Goal: Information Seeking & Learning: Learn about a topic

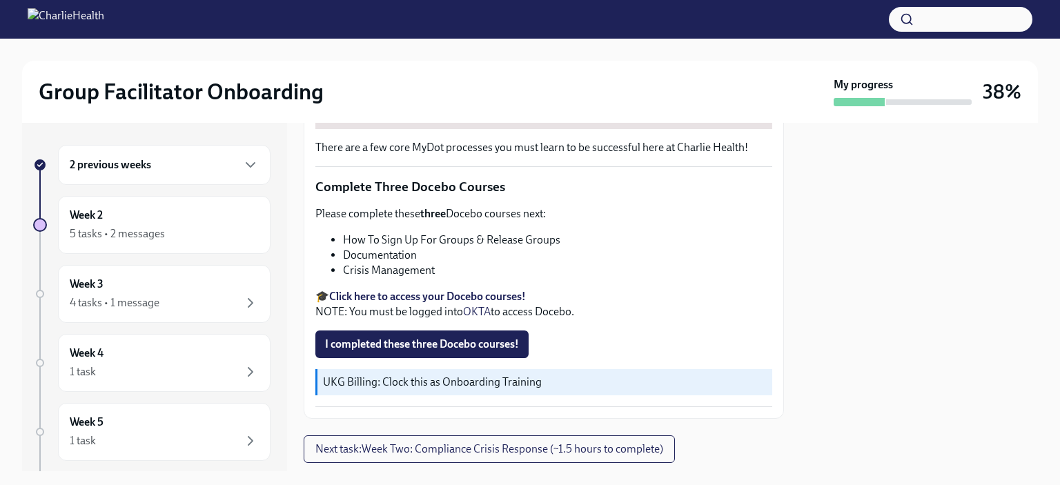
scroll to position [486, 0]
click at [435, 236] on li "How To Sign Up For Groups & Release Groups" at bounding box center [557, 239] width 429 height 15
copy ul "How To Sign Up For Groups & Release Groups"
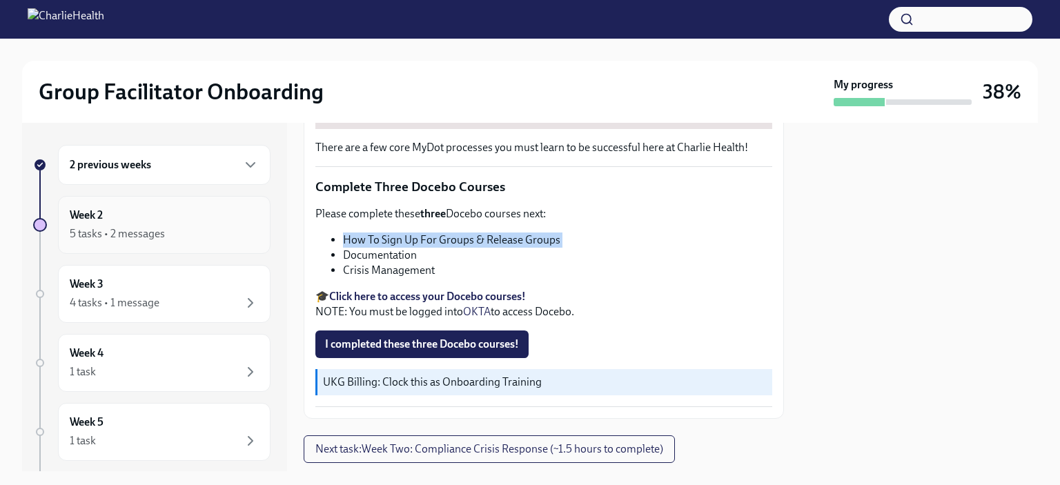
click at [116, 224] on div "Week 2 5 tasks • 2 messages" at bounding box center [164, 225] width 189 height 34
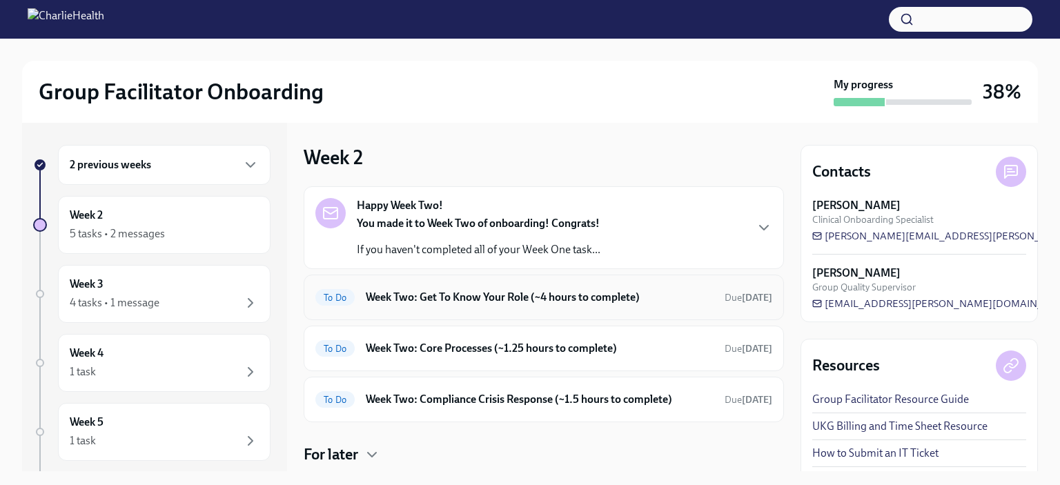
click at [418, 295] on h6 "Week Two: Get To Know Your Role (~4 hours to complete)" at bounding box center [540, 297] width 348 height 15
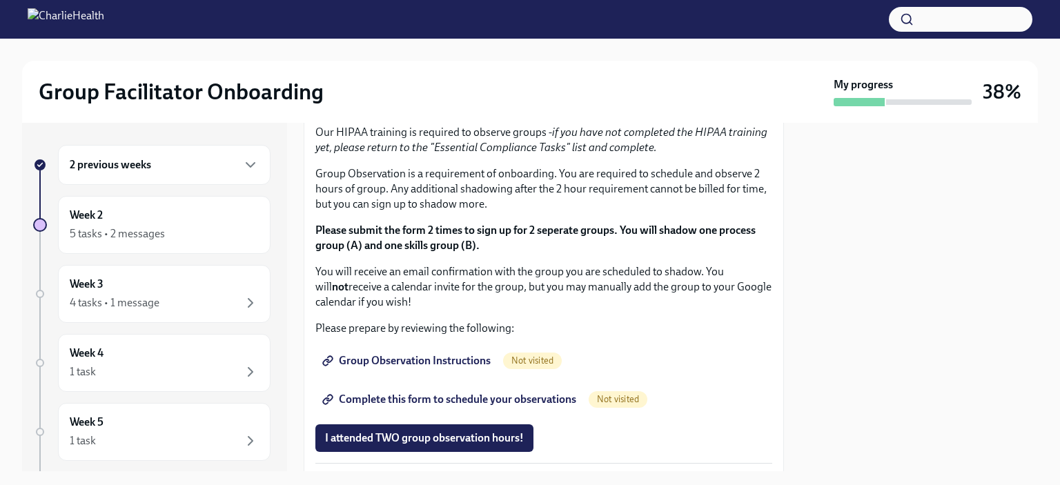
scroll to position [719, 0]
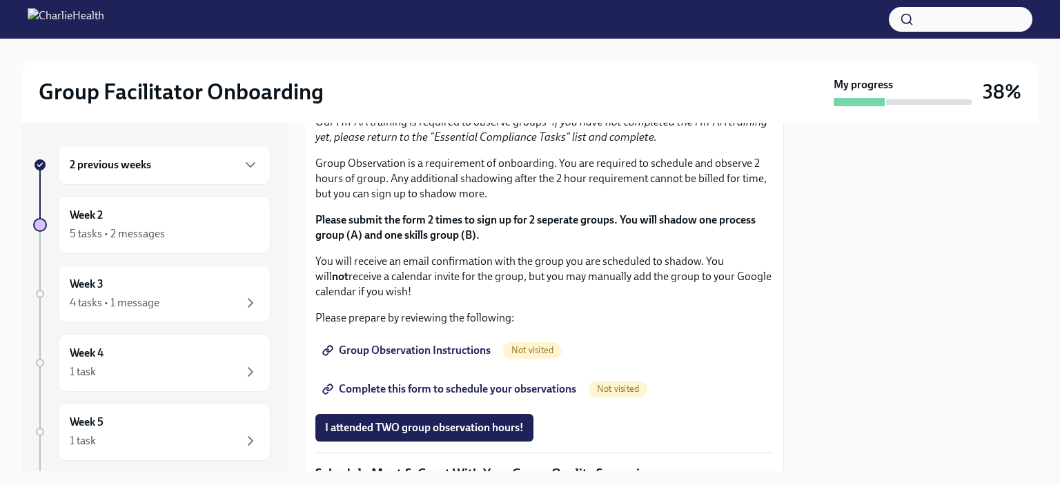
copy ul "How To Be A Successful Group Facilitator"
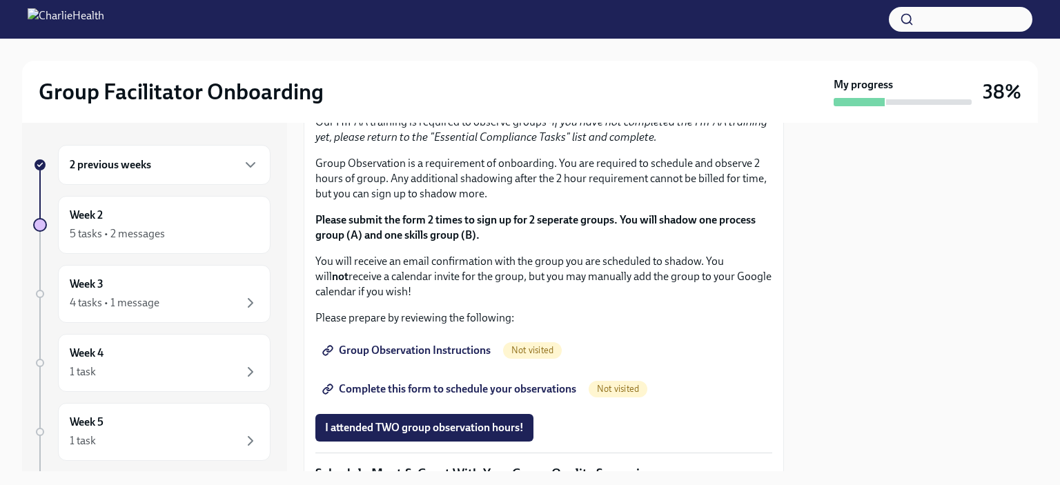
copy ul "IOP Overview, Curriculum & Roles"
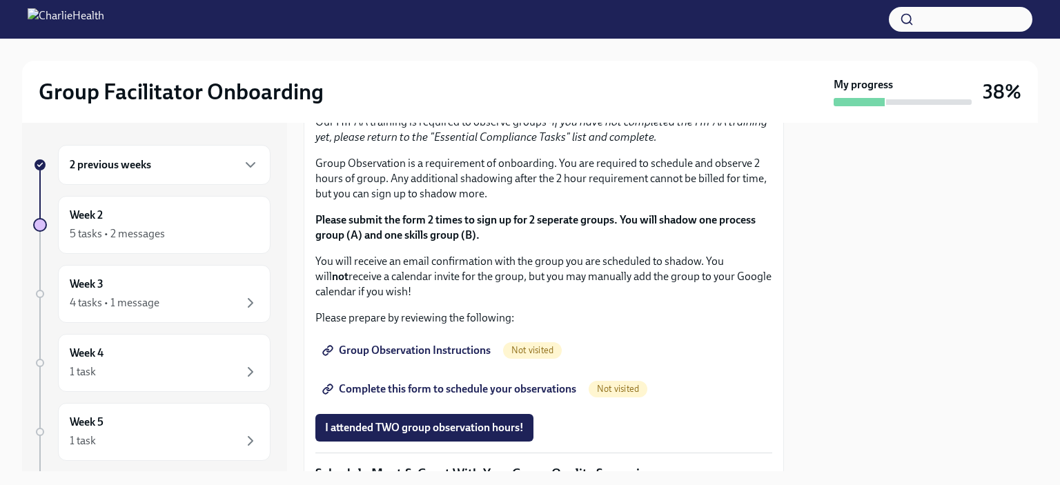
copy div "Skills For Facilitators"
click at [416, 56] on span "I completed these three Docebo courses!" at bounding box center [422, 49] width 194 height 14
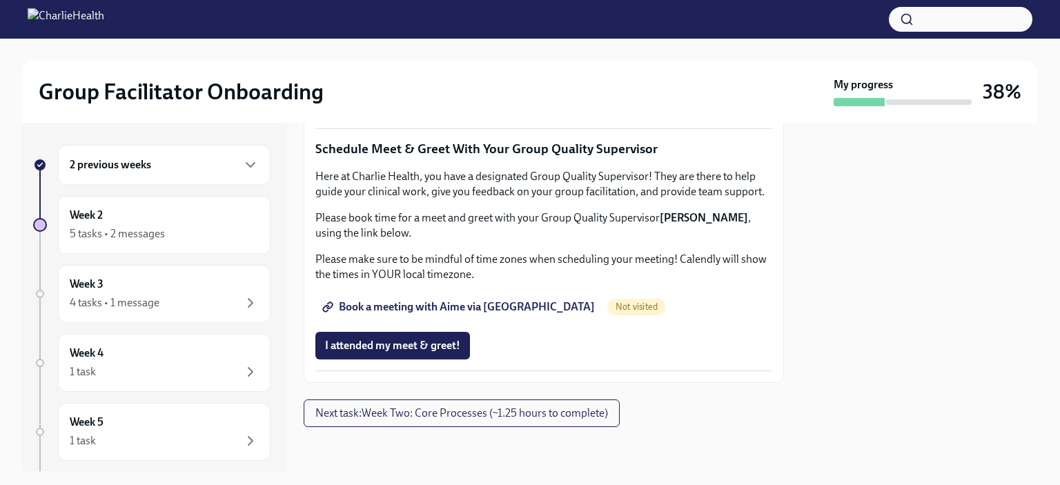
scroll to position [1079, 0]
click at [457, 40] on link "Group Observation Instructions" at bounding box center [407, 26] width 185 height 28
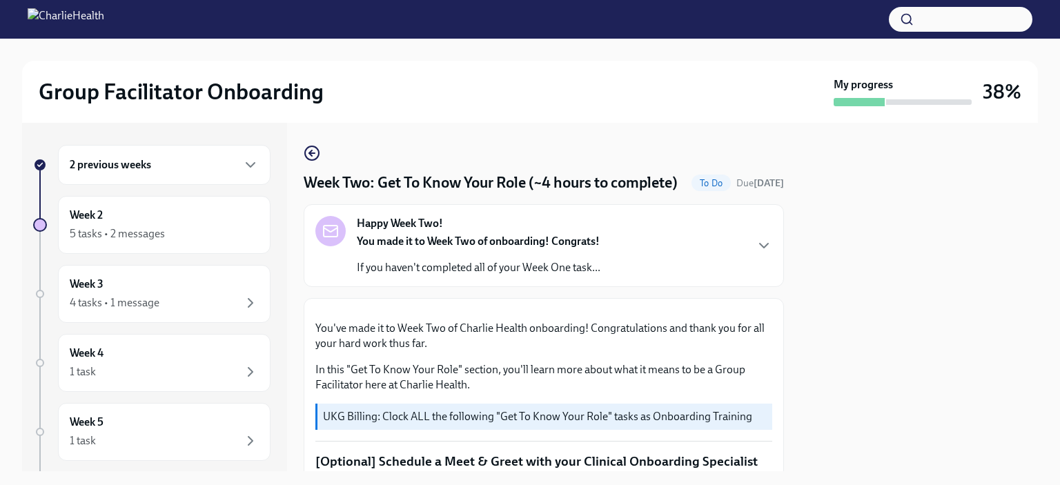
click at [564, 248] on strong "You made it to Week Two of onboarding! Congrats!" at bounding box center [478, 241] width 243 height 13
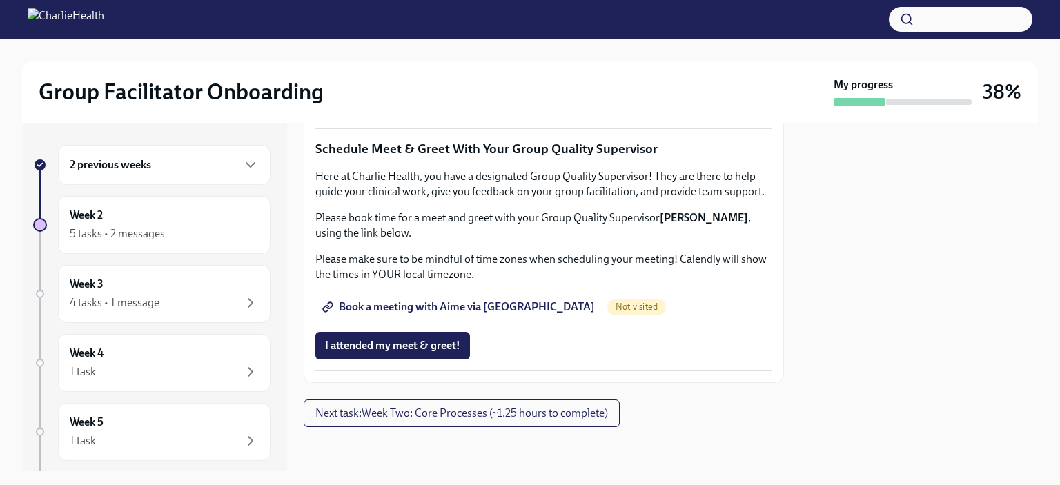
scroll to position [1545, 0]
click at [430, 72] on span "Complete this form to schedule your observations" at bounding box center [450, 65] width 251 height 14
click at [447, 241] on p "Please book time for a meet and greet with your Group Quality Supervisor [PERSO…" at bounding box center [543, 225] width 457 height 30
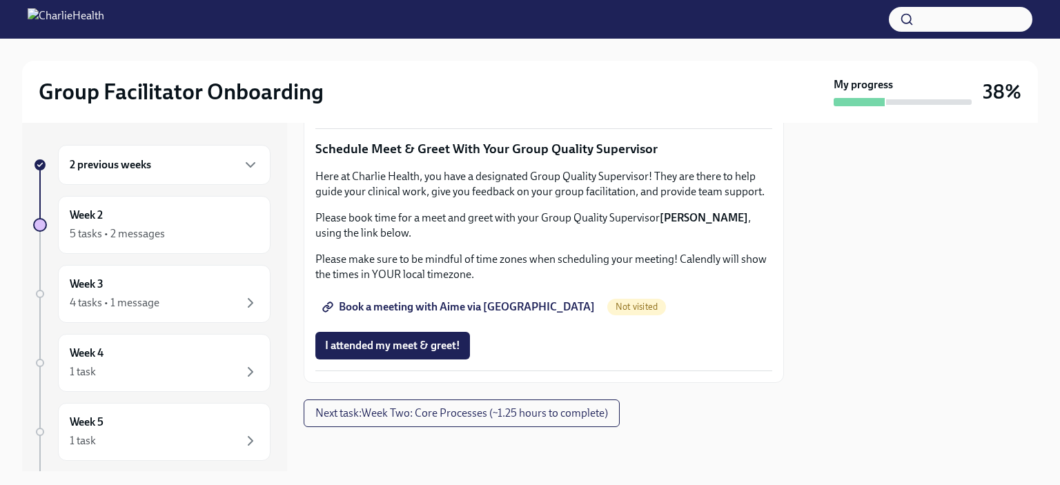
click at [441, 306] on span "Book a meeting with Aime via [GEOGRAPHIC_DATA]" at bounding box center [460, 307] width 270 height 14
click at [197, 241] on div "5 tasks • 2 messages" at bounding box center [164, 234] width 189 height 17
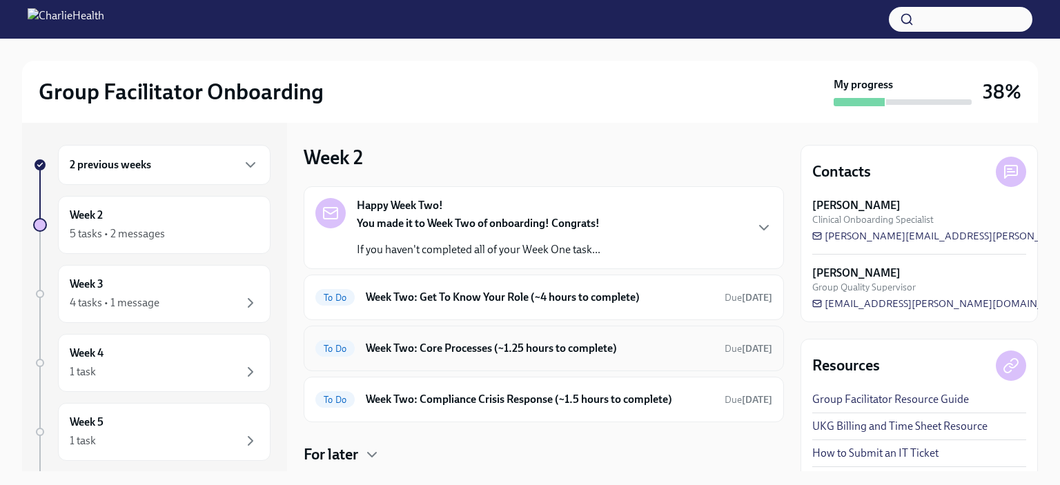
click at [510, 344] on h6 "Week Two: Core Processes (~1.25 hours to complete)" at bounding box center [540, 348] width 348 height 15
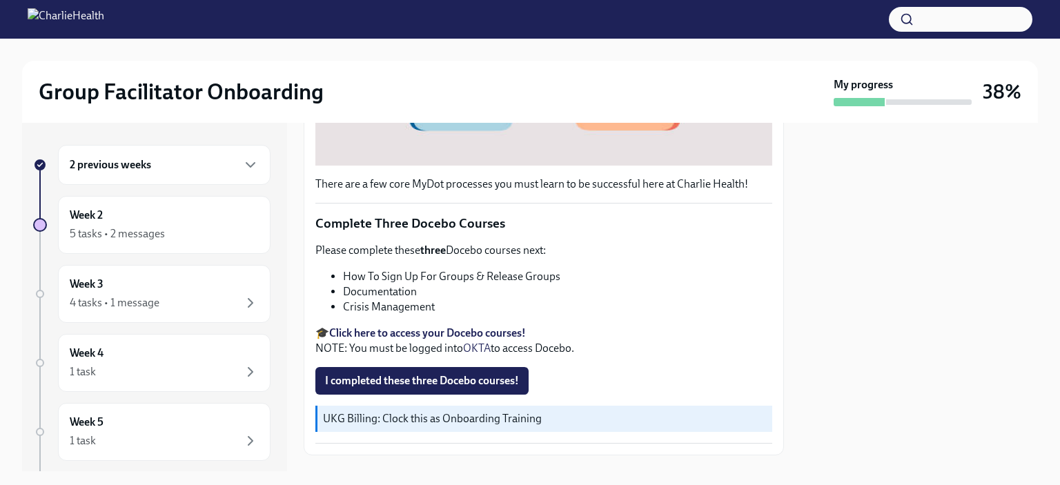
scroll to position [448, 0]
click at [451, 272] on li "How To Sign Up For Groups & Release Groups" at bounding box center [557, 277] width 429 height 15
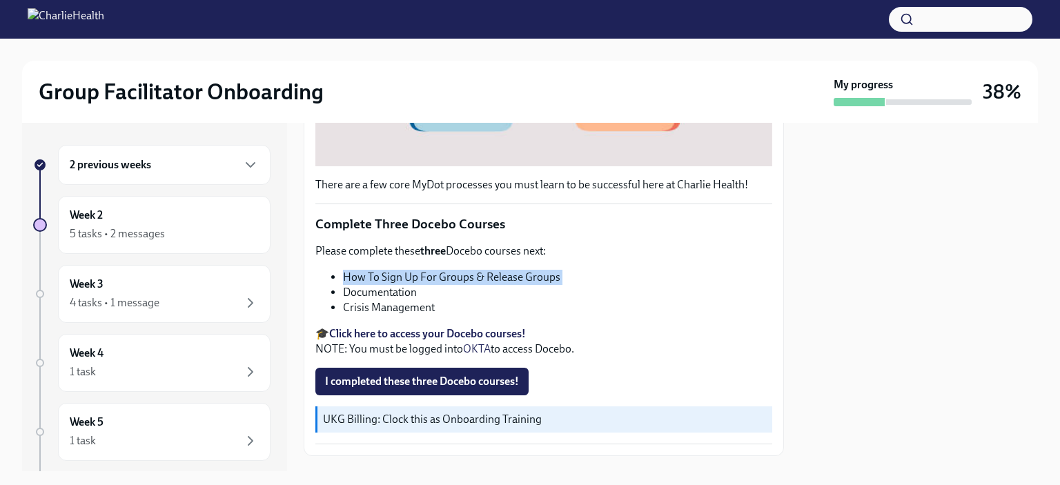
click at [451, 272] on li "How To Sign Up For Groups & Release Groups" at bounding box center [557, 277] width 429 height 15
copy ul "How To Sign Up For Groups & Release Groups"
click at [401, 285] on li "Documentation" at bounding box center [557, 292] width 429 height 15
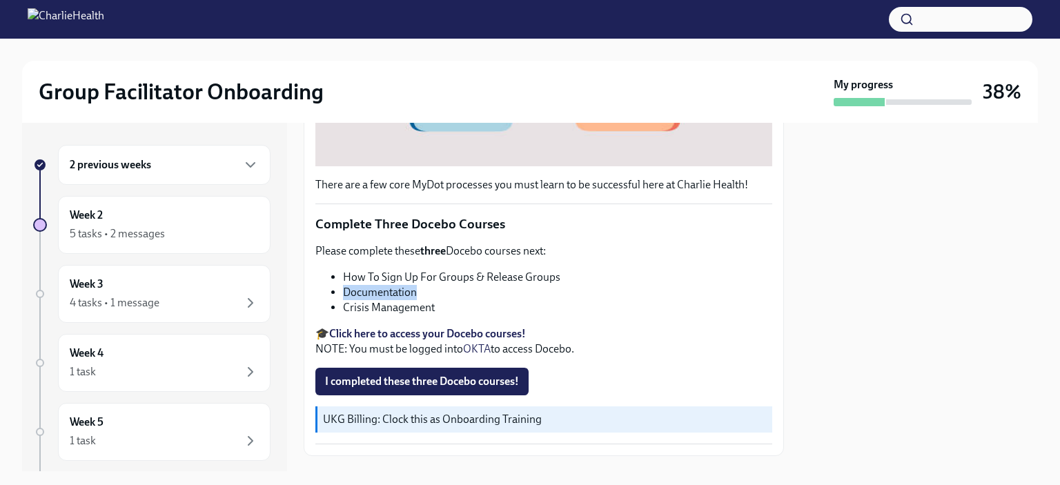
copy li "Documentation"
click at [392, 300] on li "Crisis Management" at bounding box center [557, 307] width 429 height 15
copy div "Crisis Management"
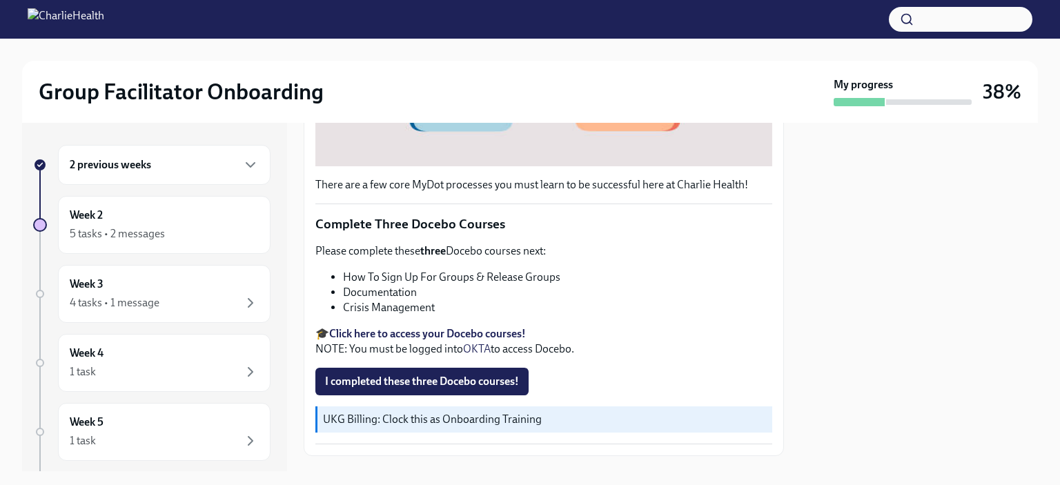
click at [596, 330] on p "🎓 Click here to access your Docebo courses! NOTE: You must be logged into OKTA …" at bounding box center [543, 341] width 457 height 30
click at [444, 375] on span "I completed these three Docebo courses!" at bounding box center [422, 382] width 194 height 14
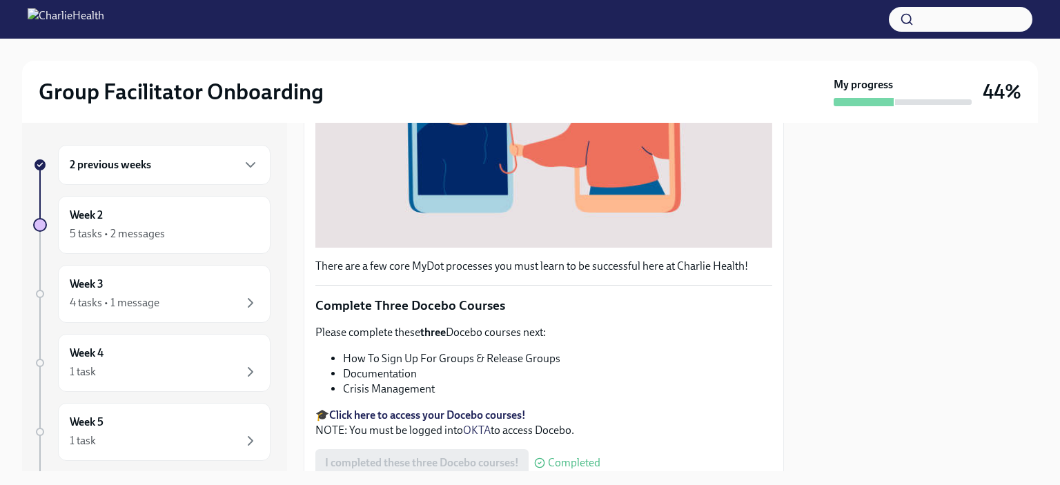
scroll to position [514, 0]
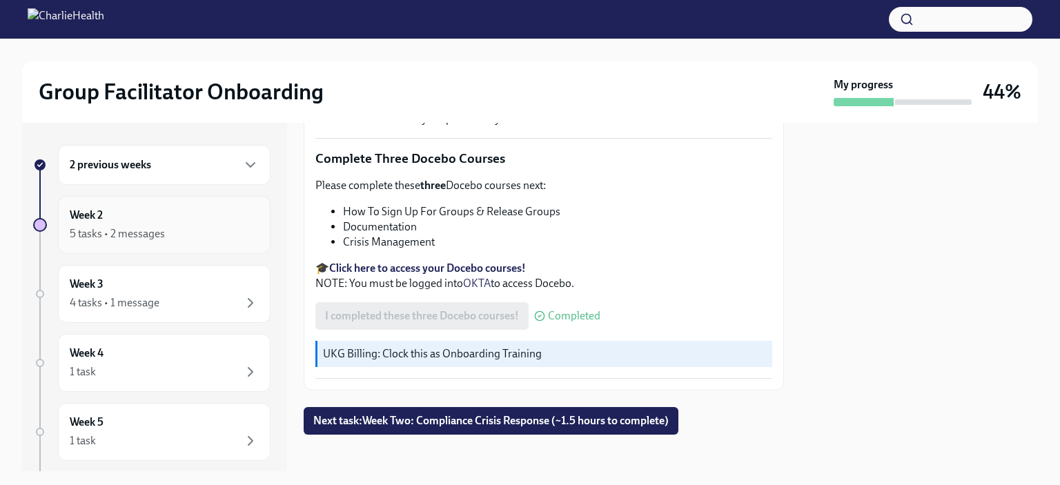
click at [134, 231] on div "5 tasks • 2 messages" at bounding box center [117, 233] width 95 height 15
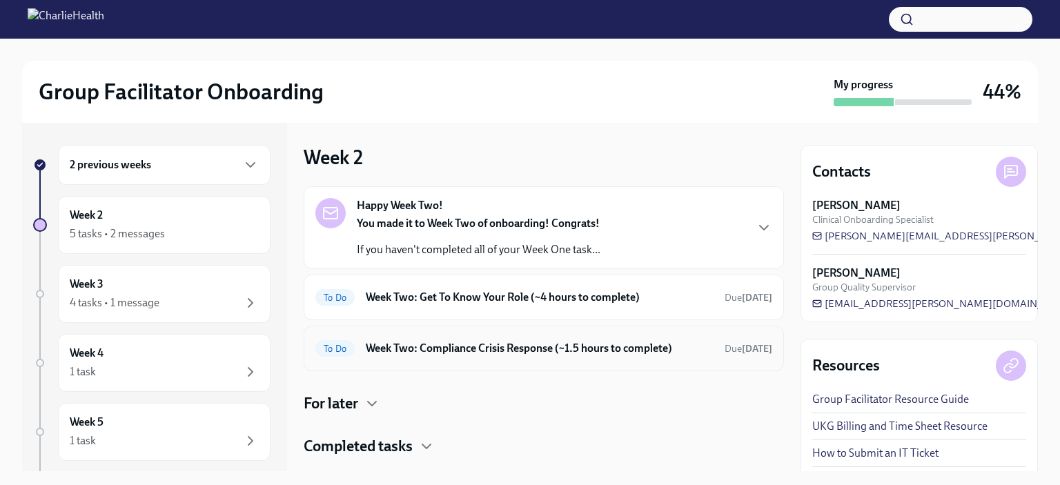
click at [537, 343] on h6 "Week Two: Compliance Crisis Response (~1.5 hours to complete)" at bounding box center [540, 348] width 348 height 15
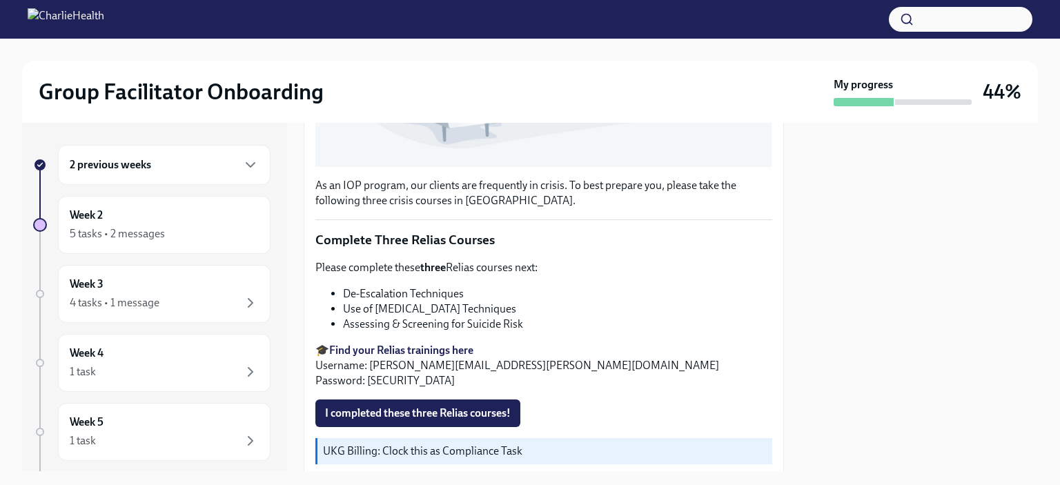
scroll to position [442, 0]
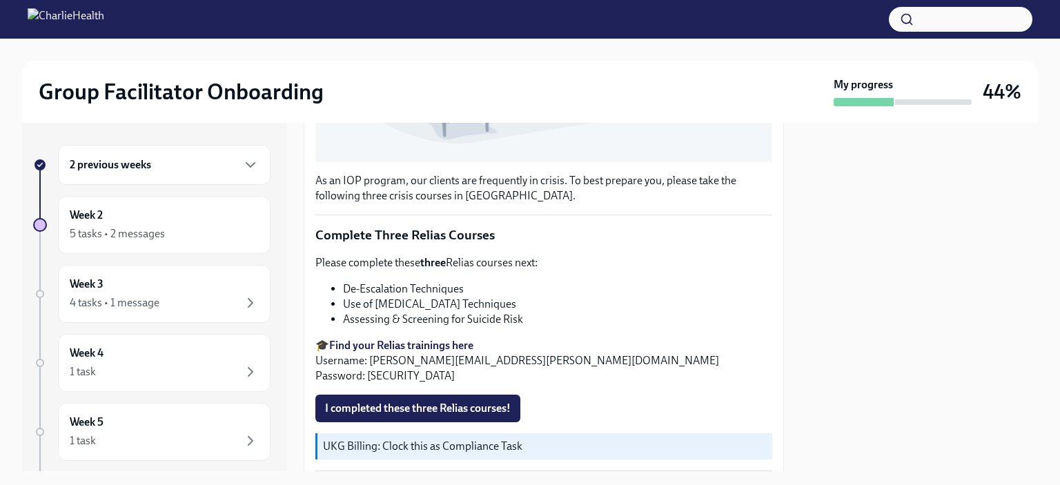
click at [399, 285] on li "De-Escalation Techniques" at bounding box center [557, 288] width 429 height 15
copy ul "De-Escalation Techniques"
drag, startPoint x: 375, startPoint y: 297, endPoint x: 458, endPoint y: 301, distance: 82.9
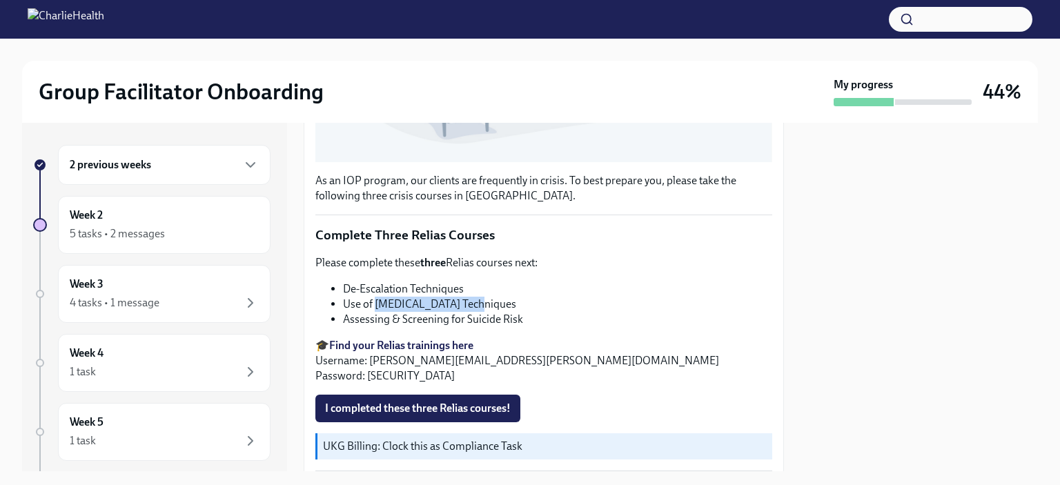
click at [458, 301] on li "Use of [MEDICAL_DATA] Techniques" at bounding box center [557, 304] width 429 height 15
click at [564, 312] on li "Assessing & Screening for Suicide Risk" at bounding box center [557, 319] width 429 height 15
click at [442, 411] on button "I completed these three Relias courses!" at bounding box center [417, 409] width 205 height 28
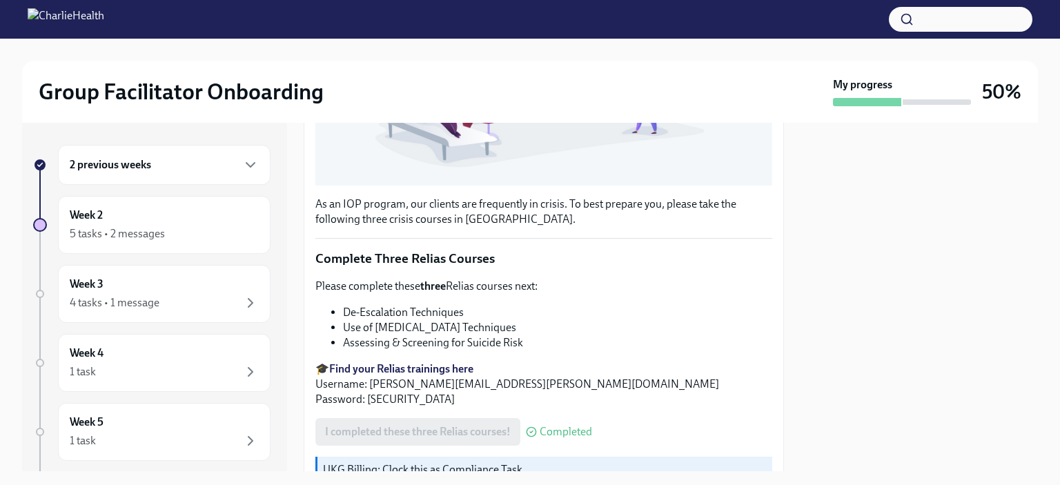
scroll to position [491, 0]
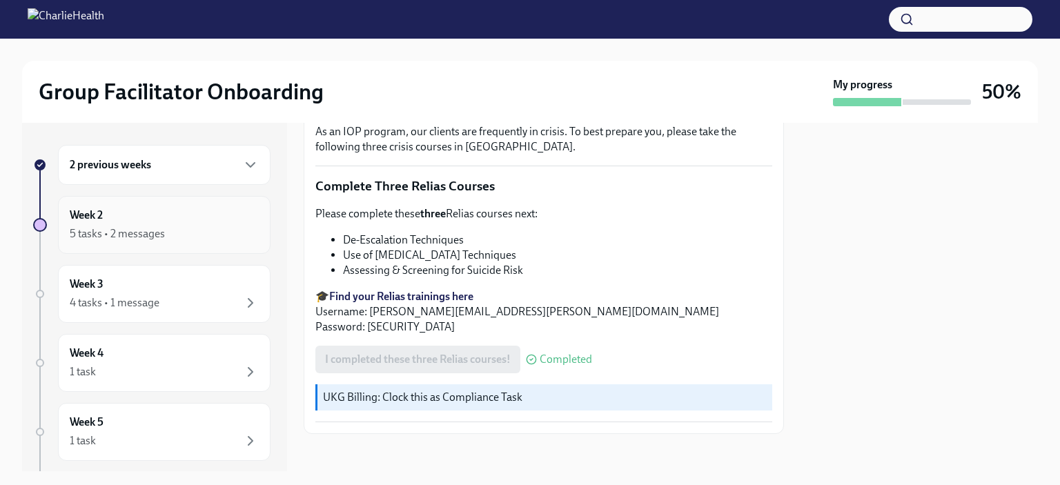
click at [175, 231] on div "5 tasks • 2 messages" at bounding box center [164, 234] width 189 height 17
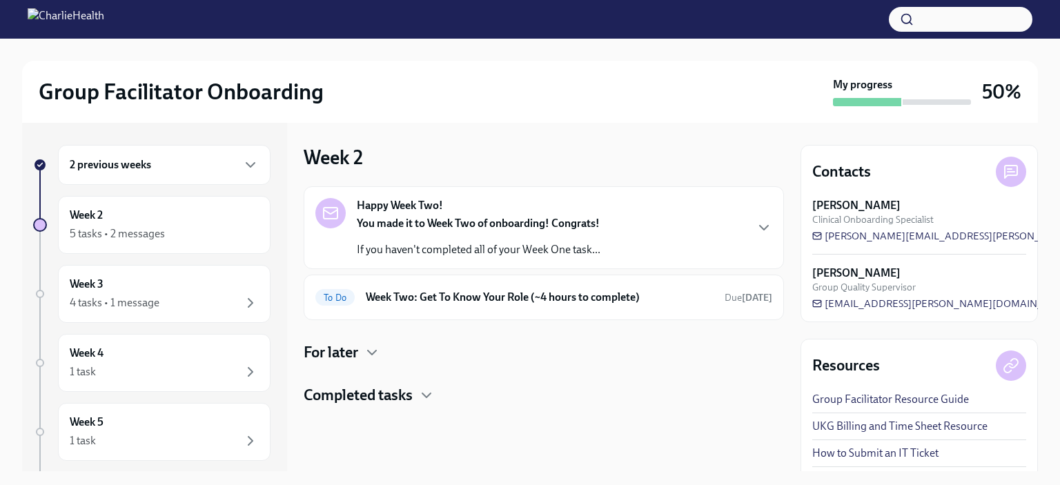
click at [608, 232] on div "Happy Week Two! You made it to Week Two of onboarding! Congrats! If you haven't…" at bounding box center [543, 227] width 457 height 59
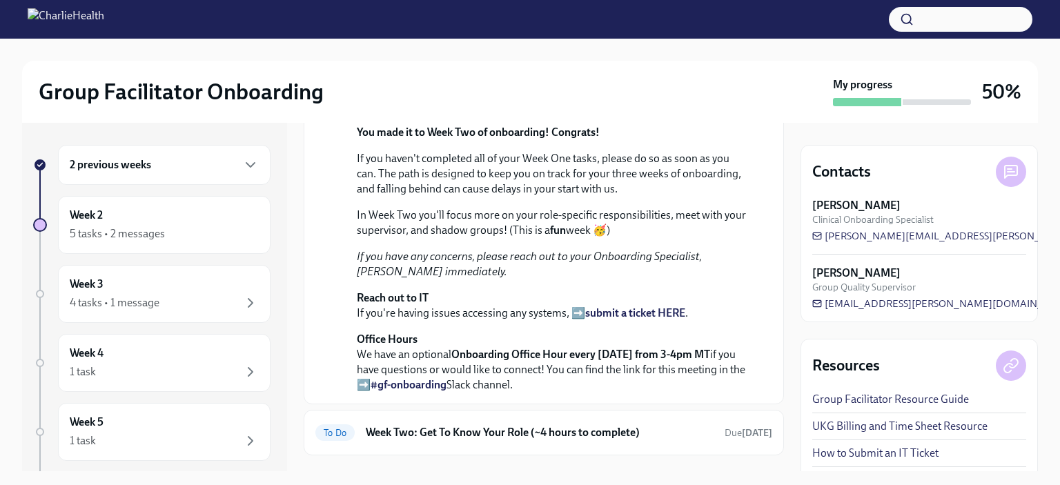
scroll to position [352, 0]
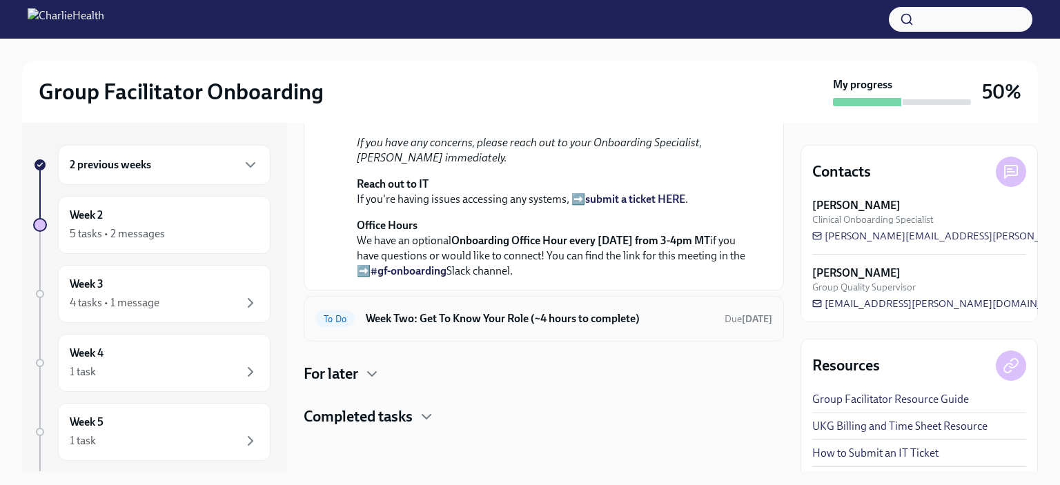
click at [448, 330] on div "To Do Week Two: Get To Know Your Role (~4 hours to complete) Due [DATE]" at bounding box center [543, 319] width 457 height 22
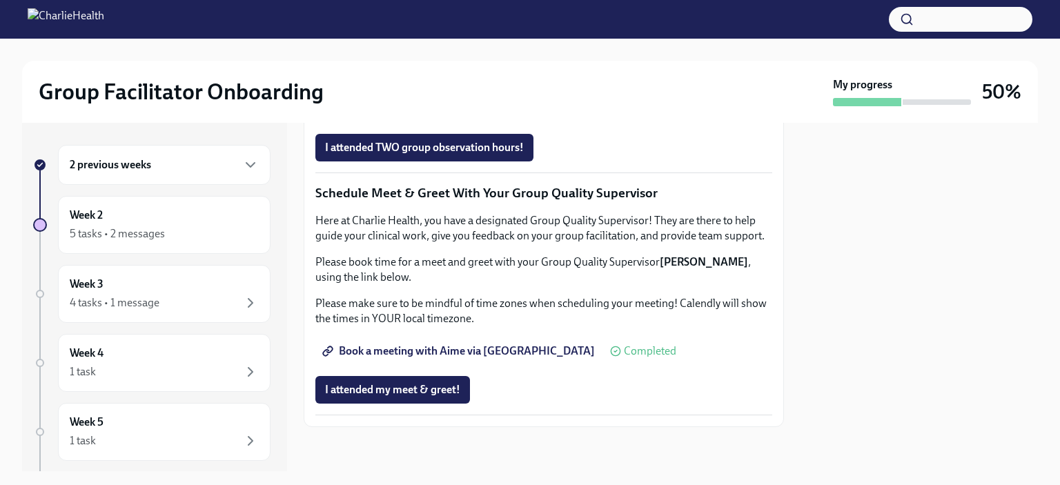
scroll to position [1208, 0]
click at [155, 310] on div "Week 3 4 tasks • 1 message" at bounding box center [164, 294] width 212 height 58
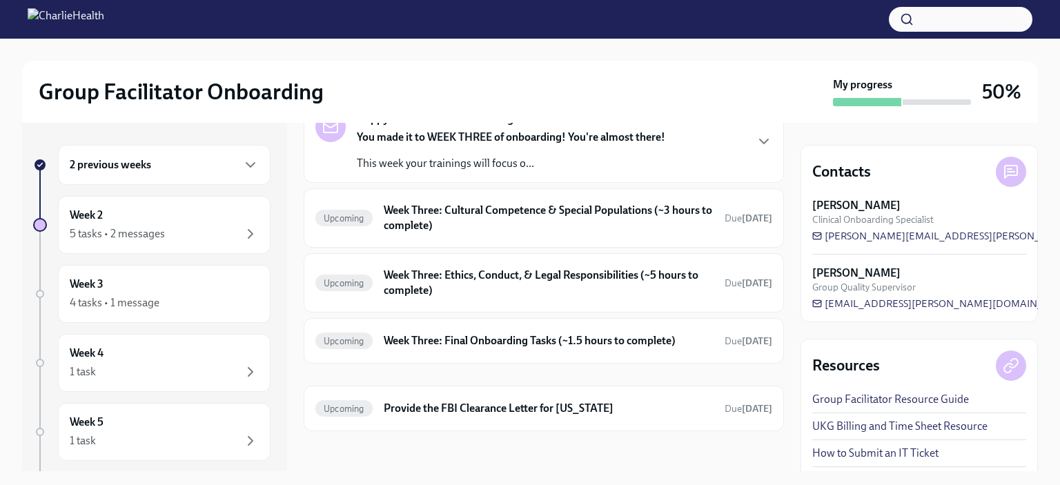
scroll to position [88, 0]
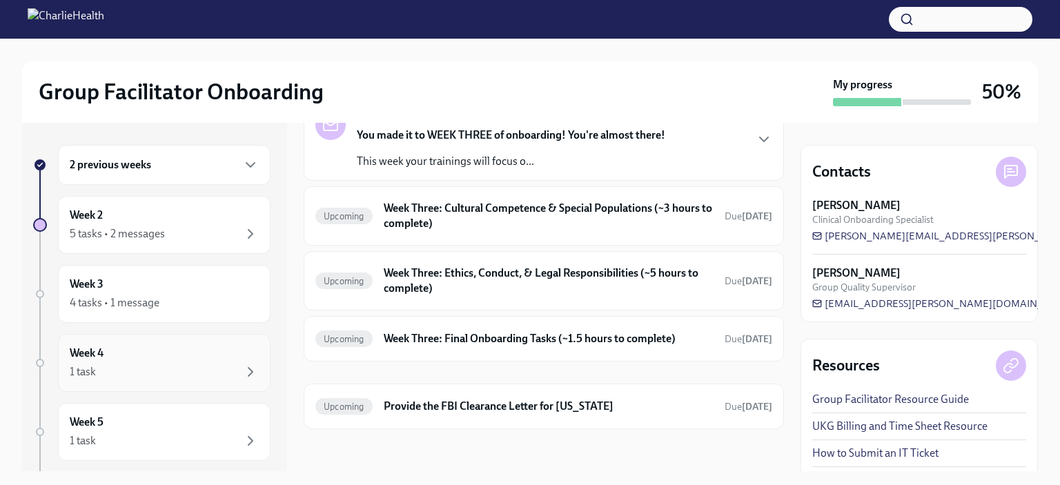
click at [148, 382] on div "Week 4 1 task" at bounding box center [164, 363] width 212 height 58
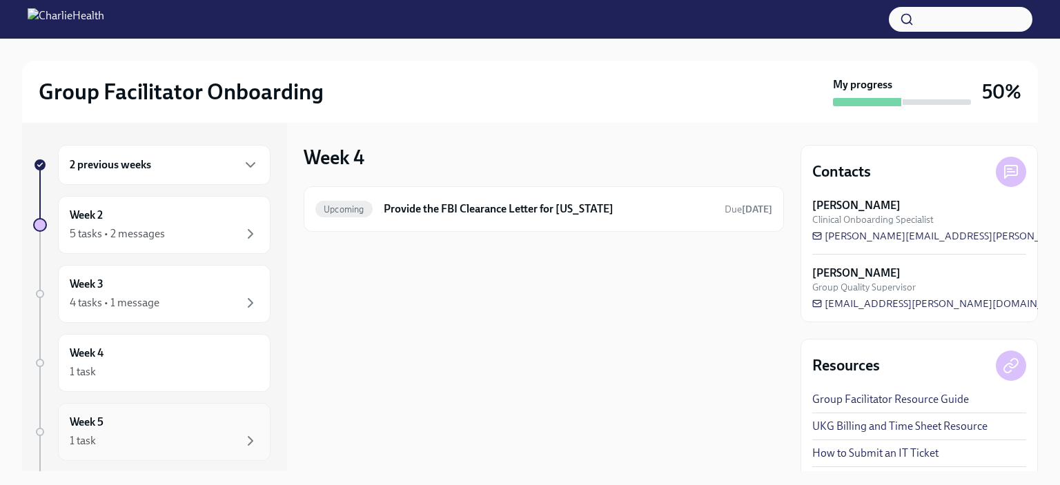
click at [154, 426] on div "Week 5 1 task" at bounding box center [164, 432] width 189 height 34
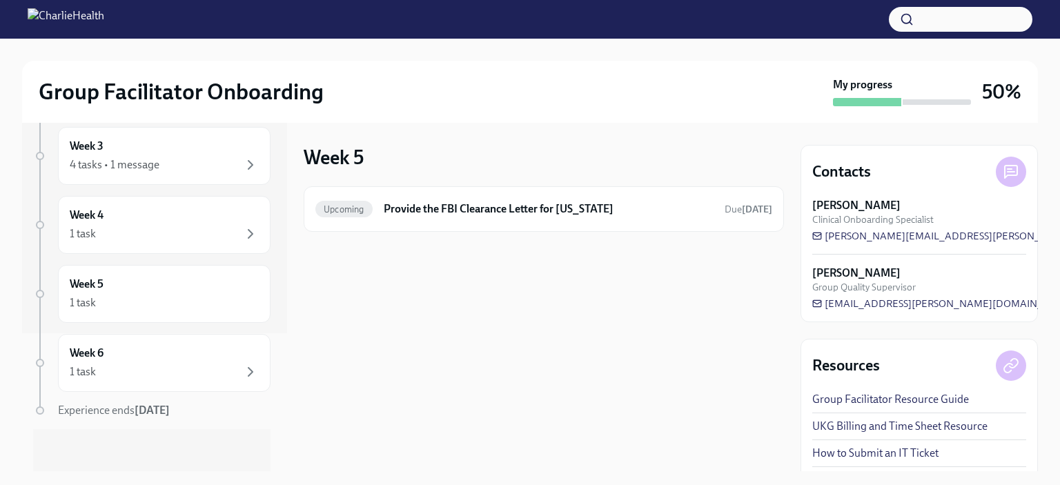
click at [141, 410] on strong "[DATE]" at bounding box center [152, 410] width 35 height 13
drag, startPoint x: 137, startPoint y: 408, endPoint x: 200, endPoint y: 413, distance: 63.6
click at [200, 413] on div "Experience ends [DATE]" at bounding box center [164, 410] width 212 height 15
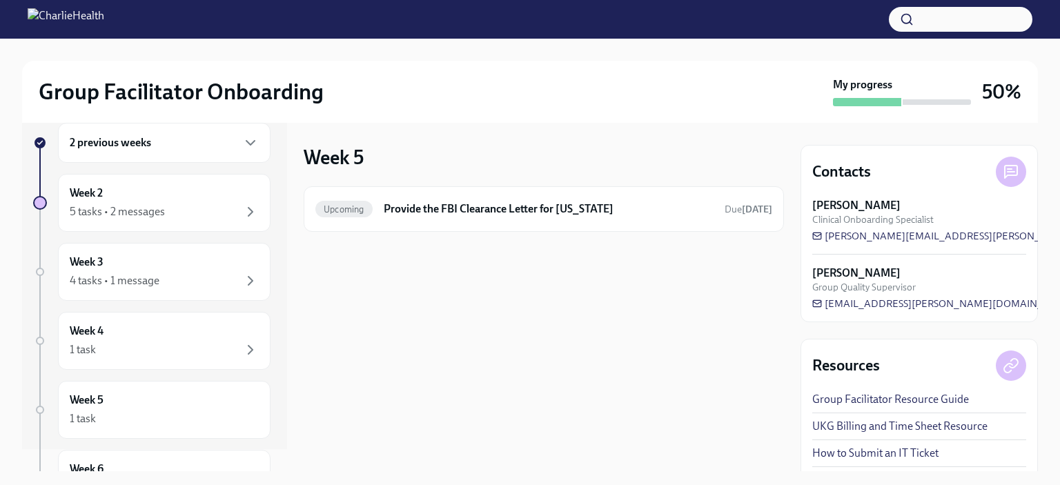
scroll to position [0, 0]
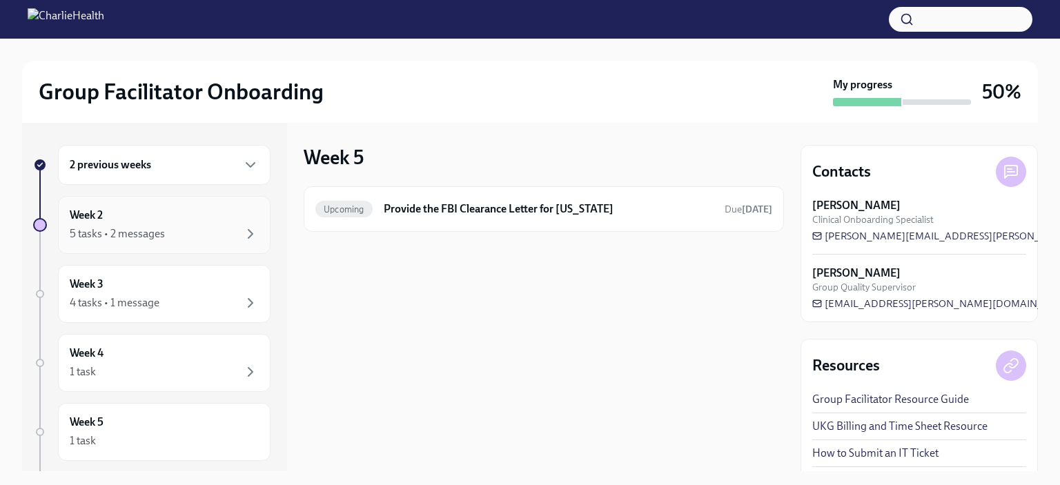
click at [168, 232] on div "5 tasks • 2 messages" at bounding box center [164, 234] width 189 height 17
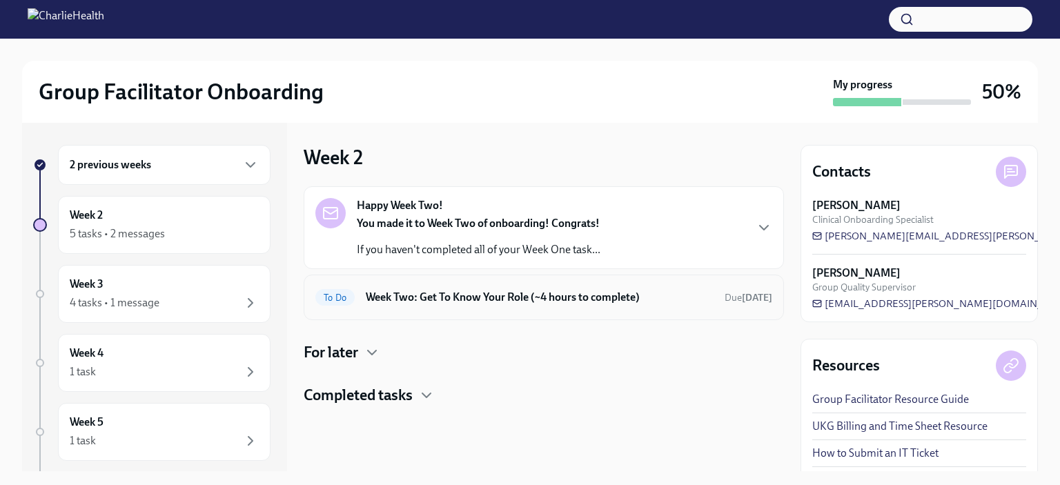
click at [520, 288] on div "To Do Week Two: Get To Know Your Role (~4 hours to complete) Due [DATE]" at bounding box center [543, 297] width 457 height 22
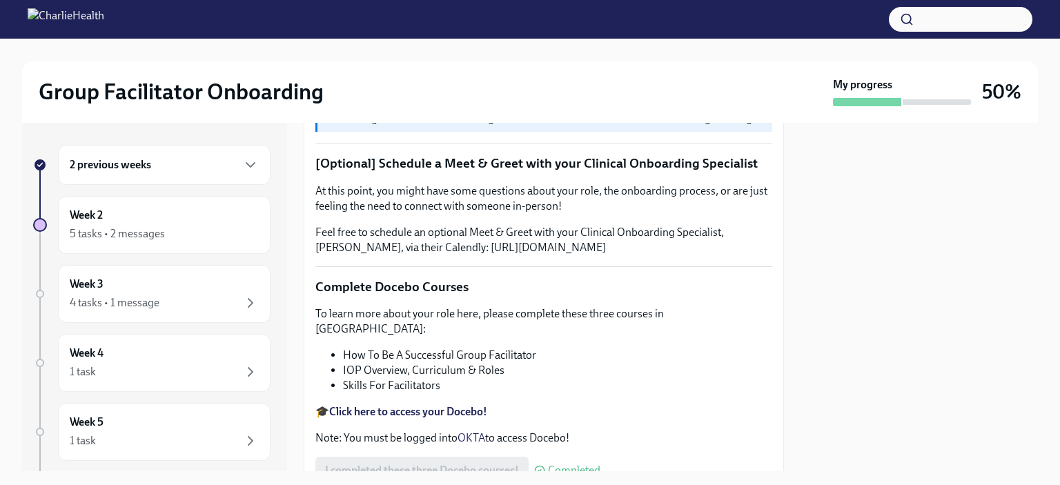
scroll to position [299, 0]
